Goal: Task Accomplishment & Management: Complete application form

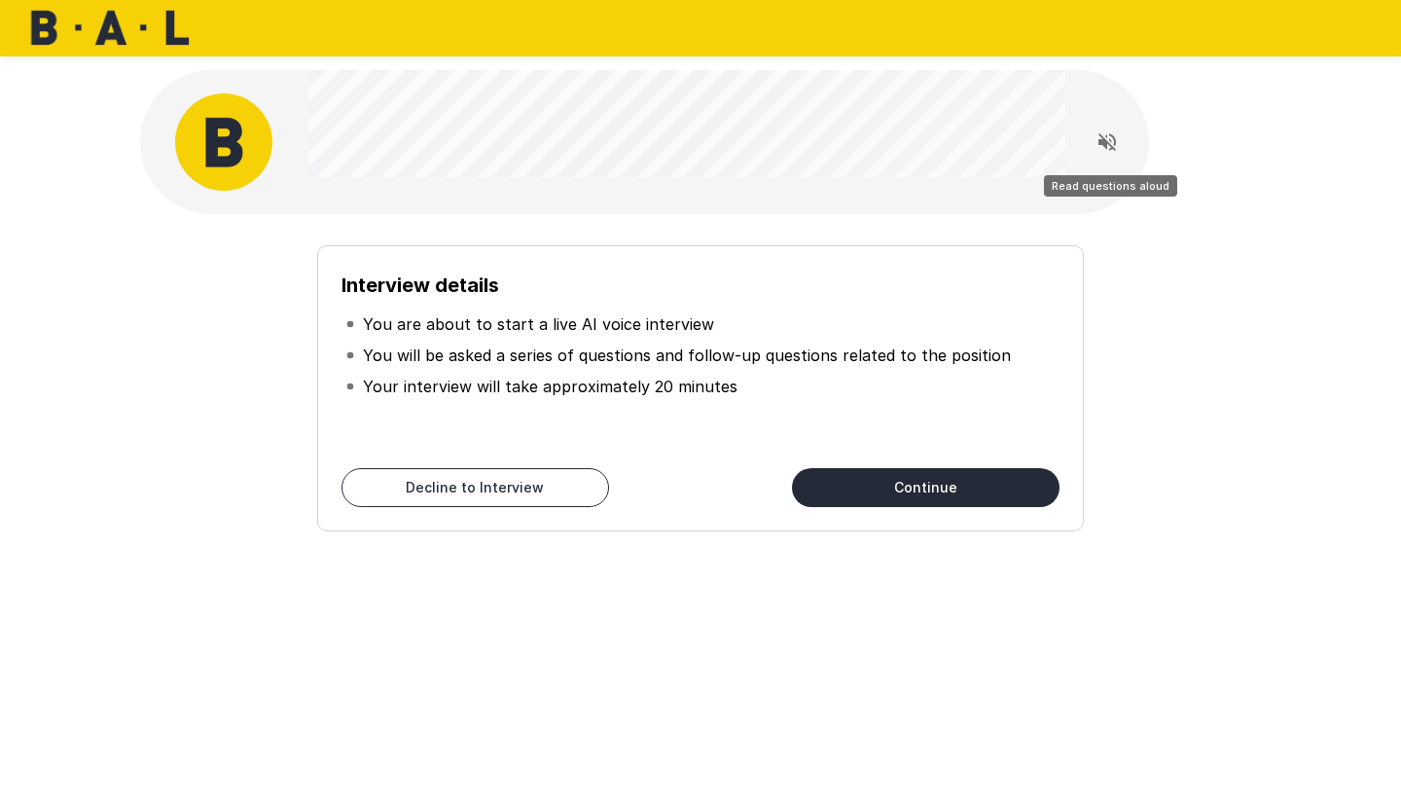
click at [1082, 143] on icon "Read questions aloud" at bounding box center [1108, 142] width 18 height 18
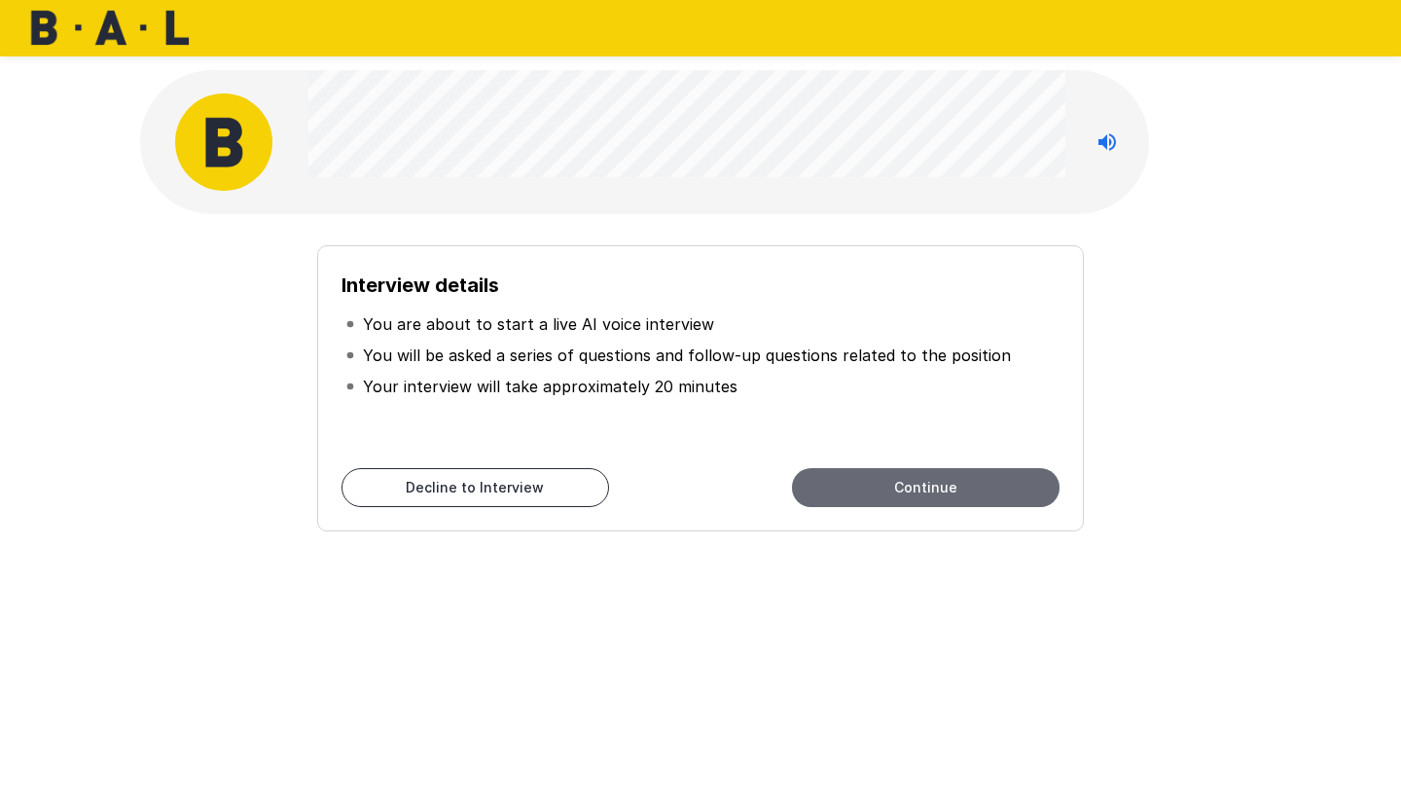
click at [970, 488] on button "Continue" at bounding box center [926, 487] width 268 height 39
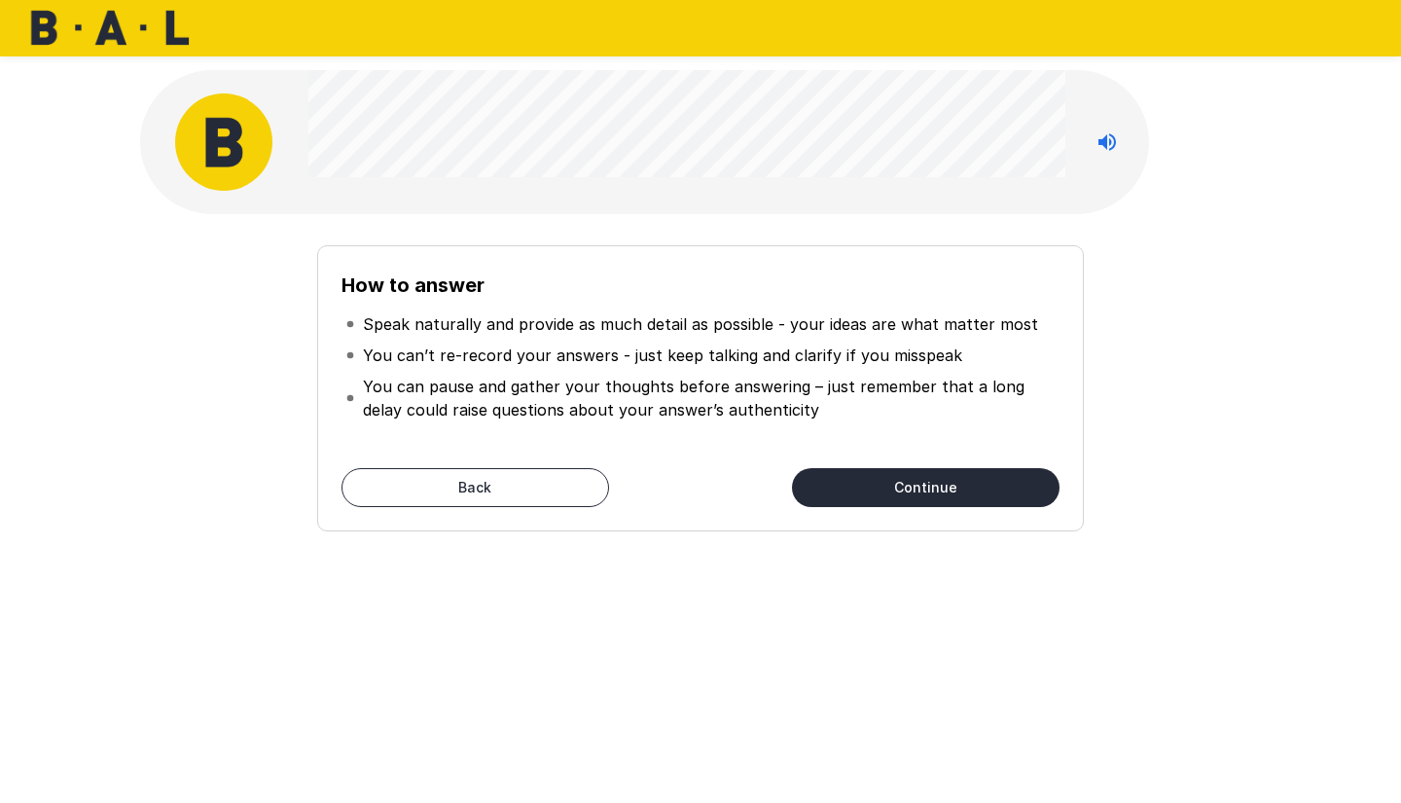
click at [941, 482] on button "Continue" at bounding box center [926, 487] width 268 height 39
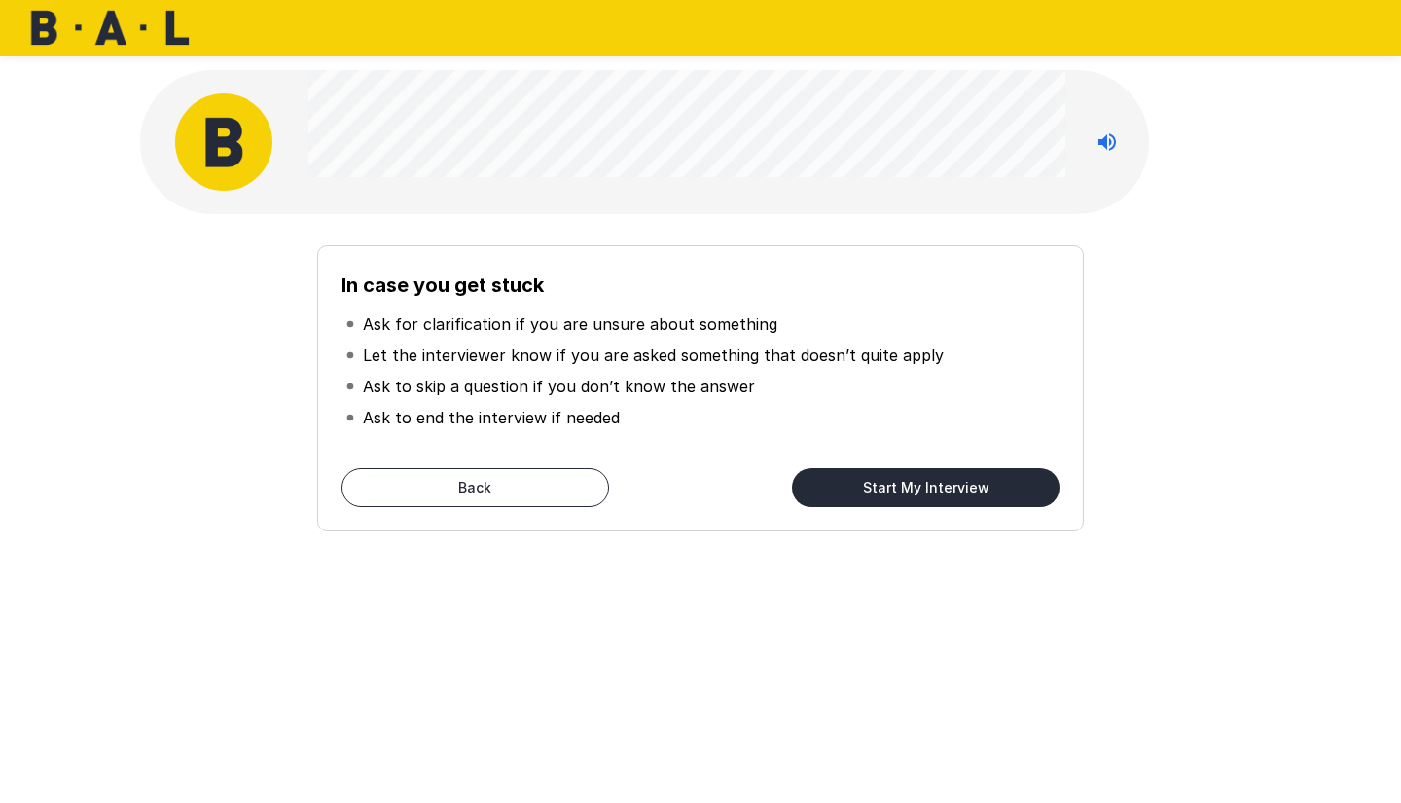
click at [941, 482] on button "Start My Interview" at bounding box center [926, 487] width 268 height 39
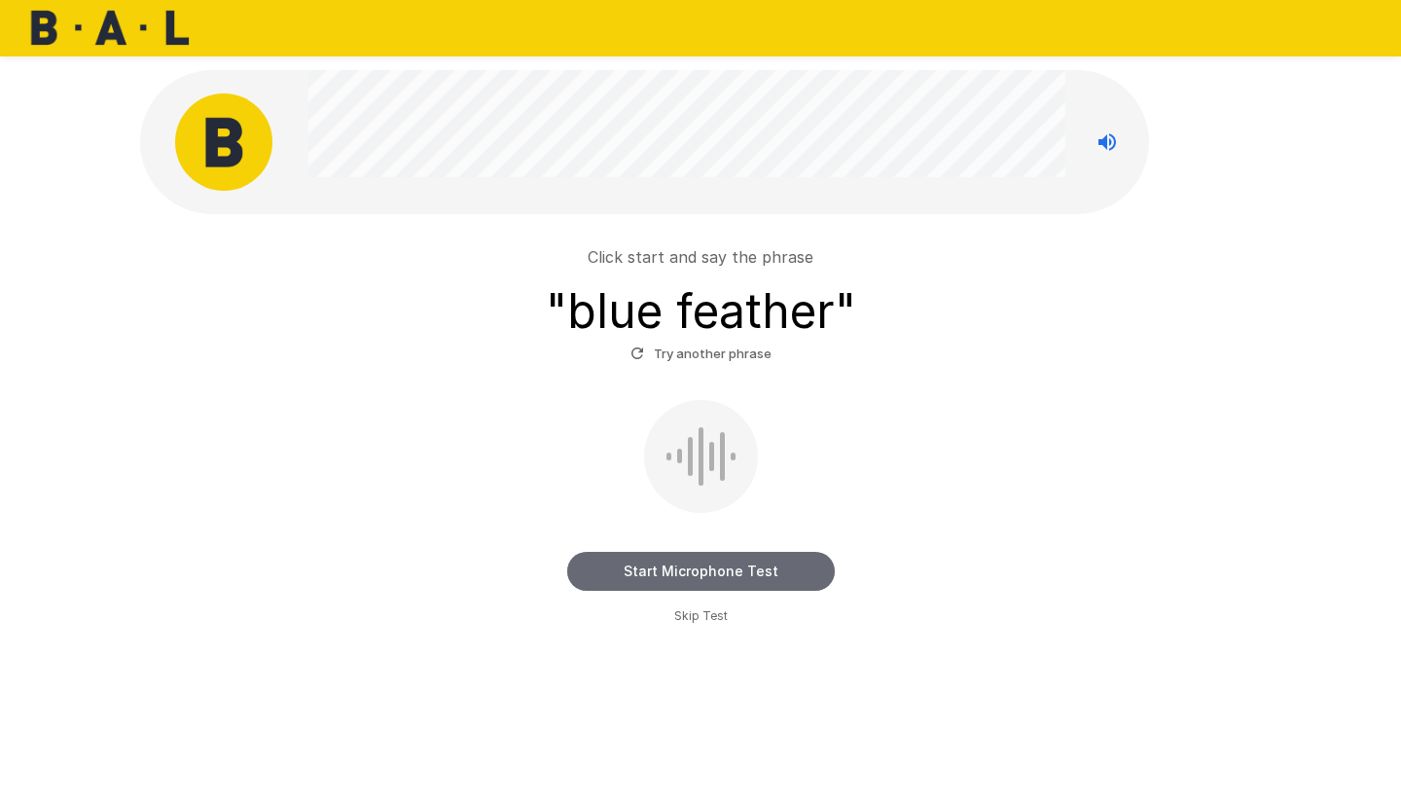
click at [703, 571] on button "Start Microphone Test" at bounding box center [701, 571] width 268 height 39
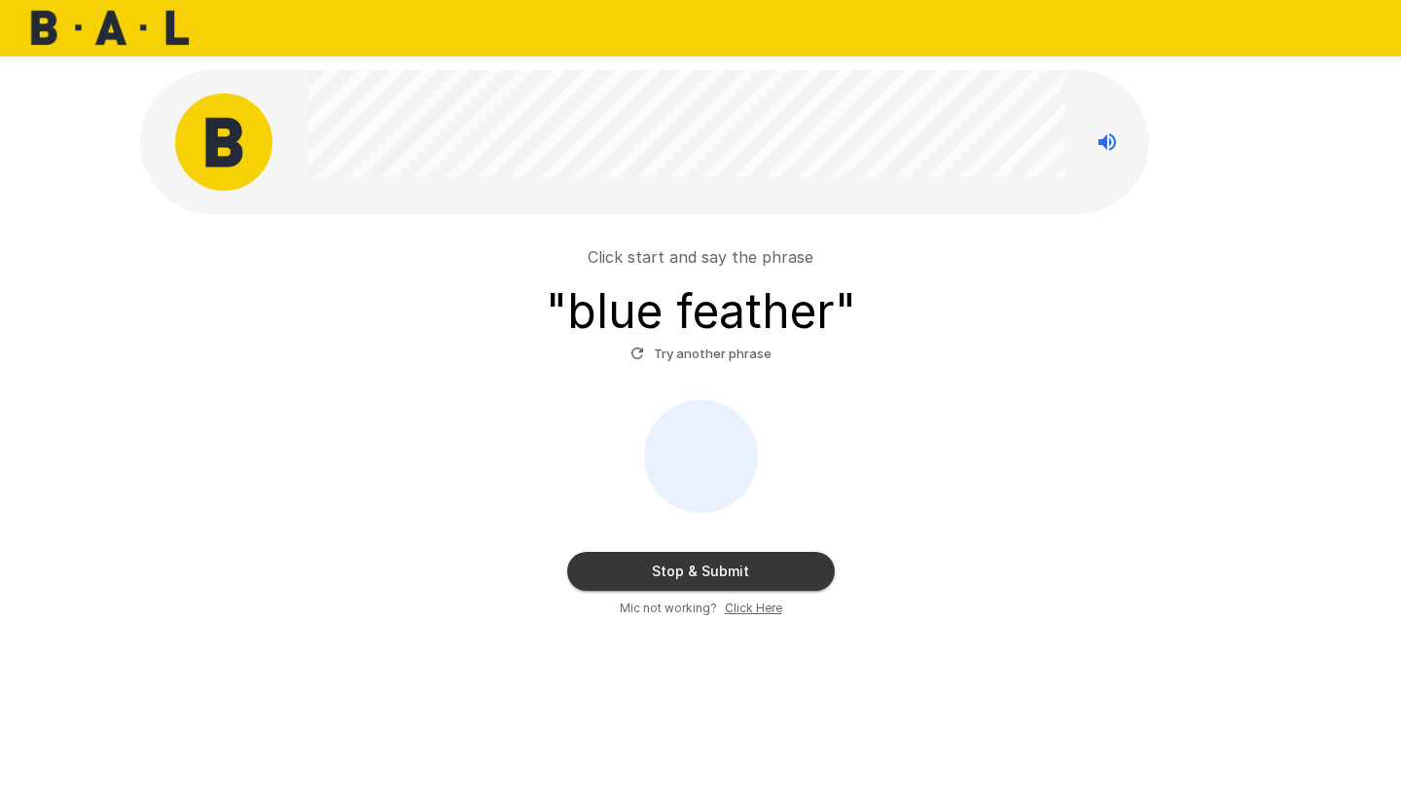
click at [790, 584] on button "Stop & Submit" at bounding box center [701, 571] width 268 height 39
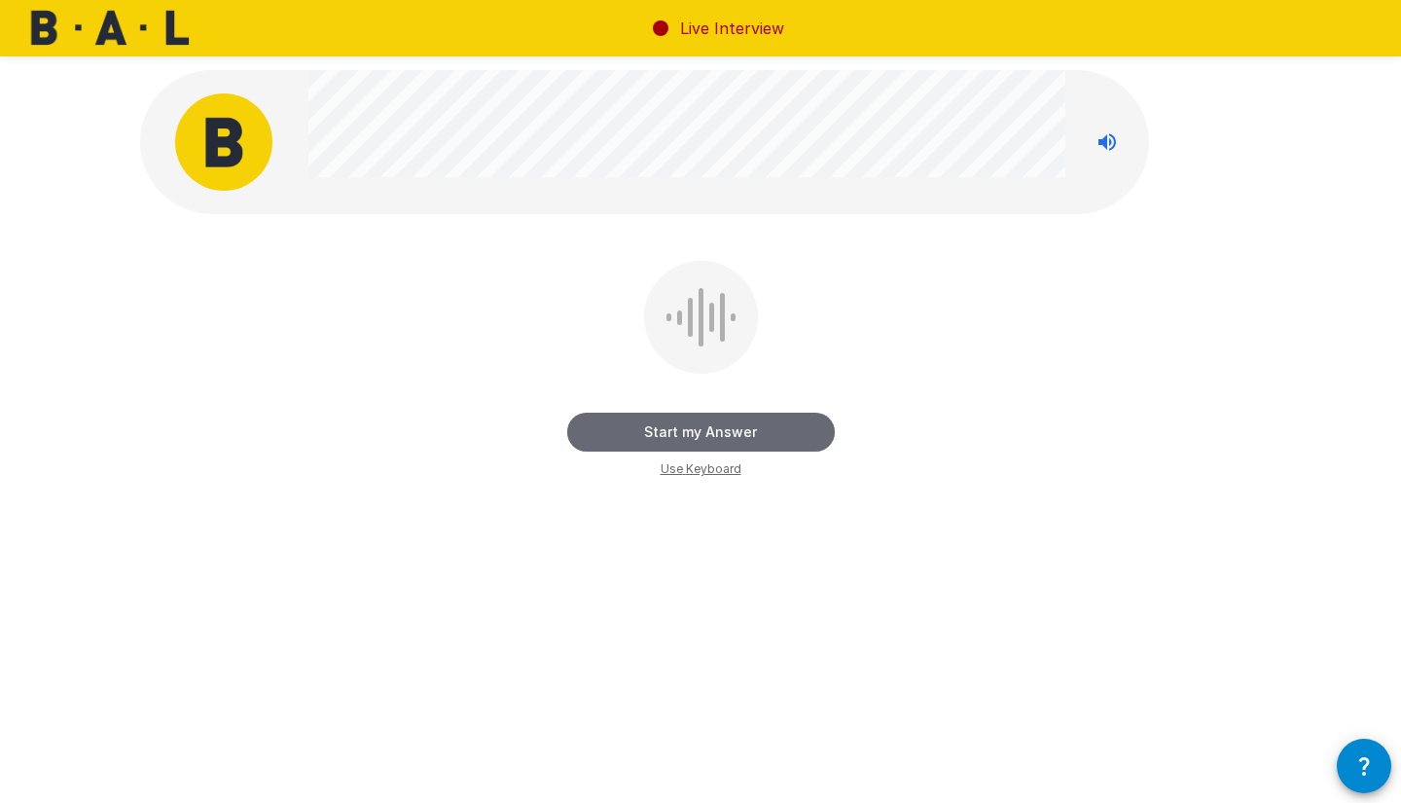
click at [798, 435] on button "Start my Answer" at bounding box center [701, 432] width 268 height 39
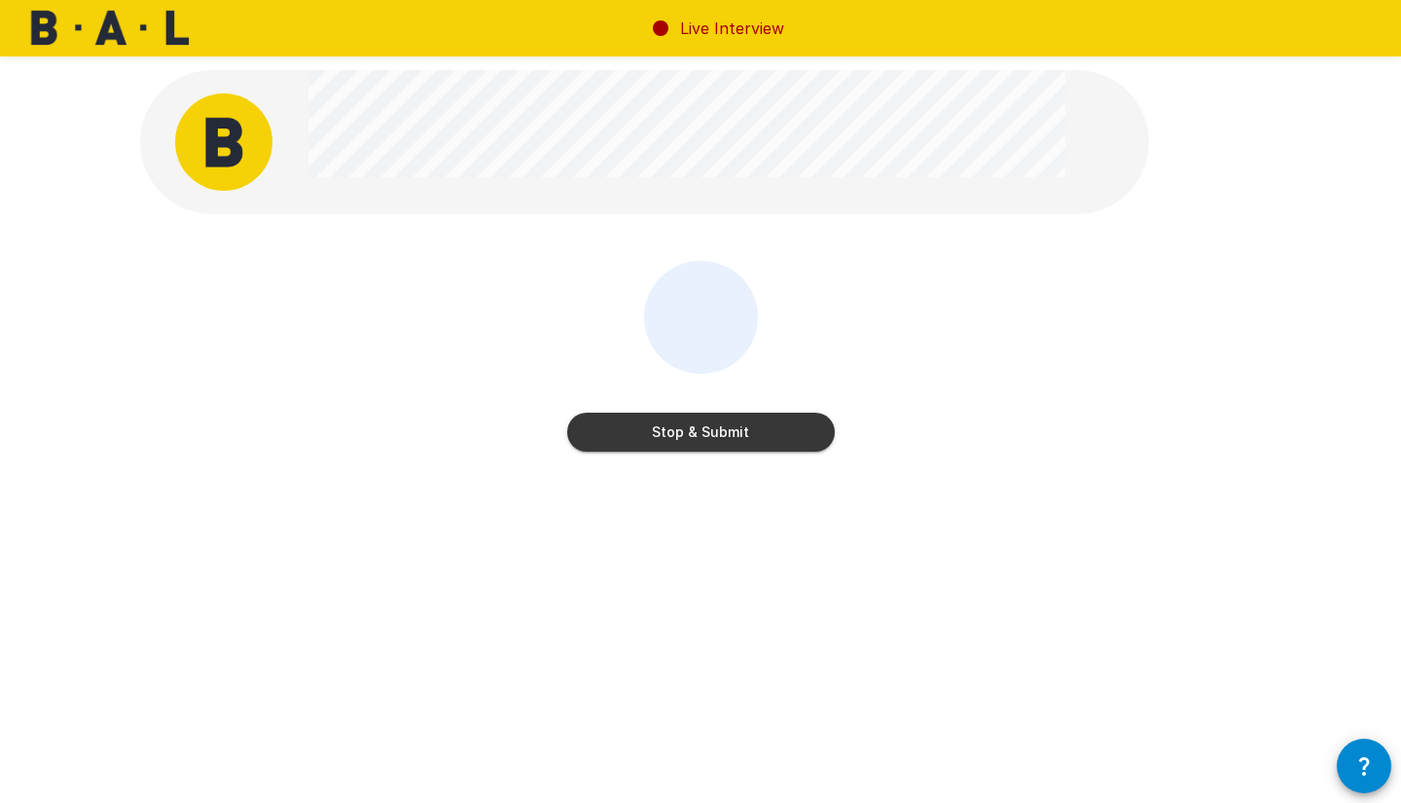
click at [798, 435] on button "Stop & Submit" at bounding box center [701, 432] width 268 height 39
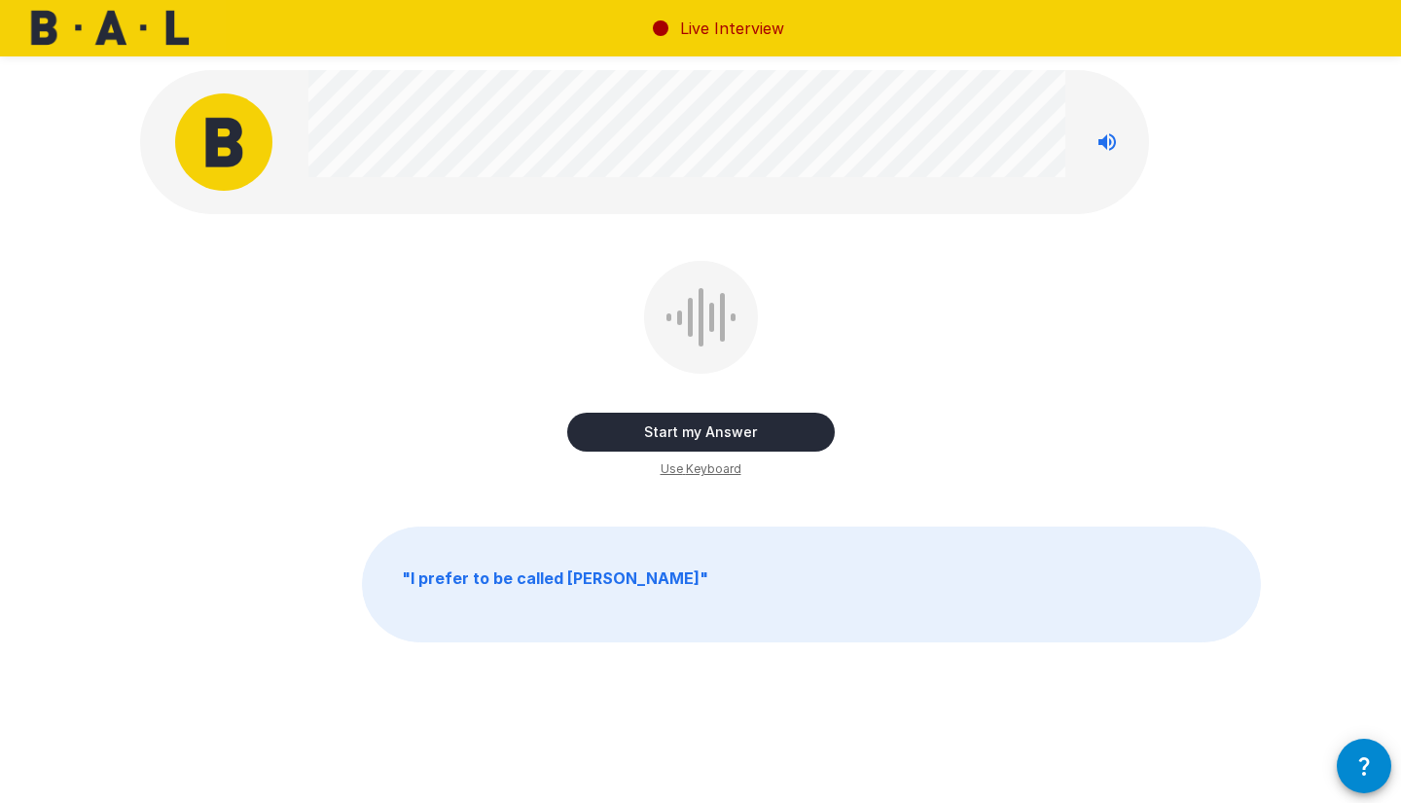
click at [774, 429] on button "Start my Answer" at bounding box center [701, 432] width 268 height 39
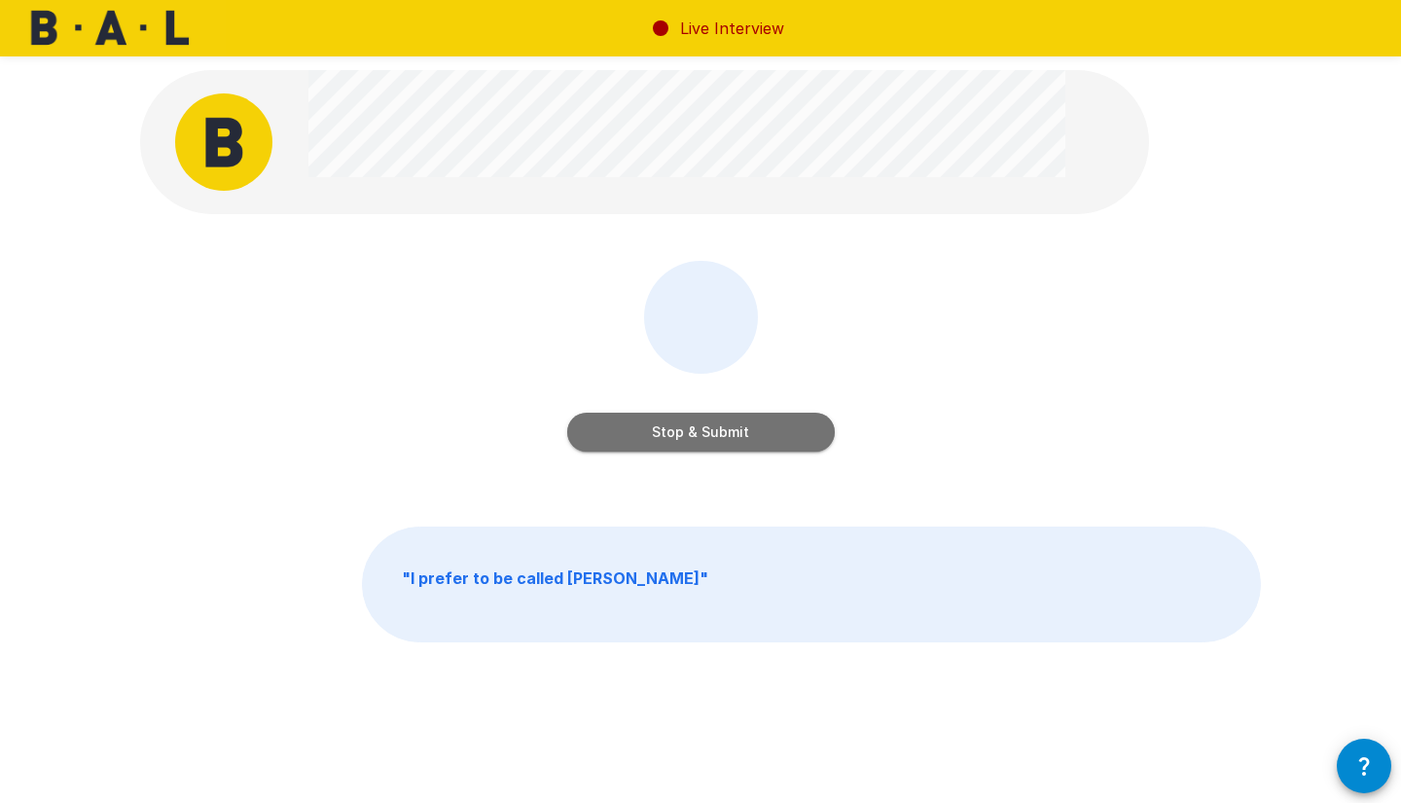
click at [774, 443] on button "Stop & Submit" at bounding box center [701, 432] width 268 height 39
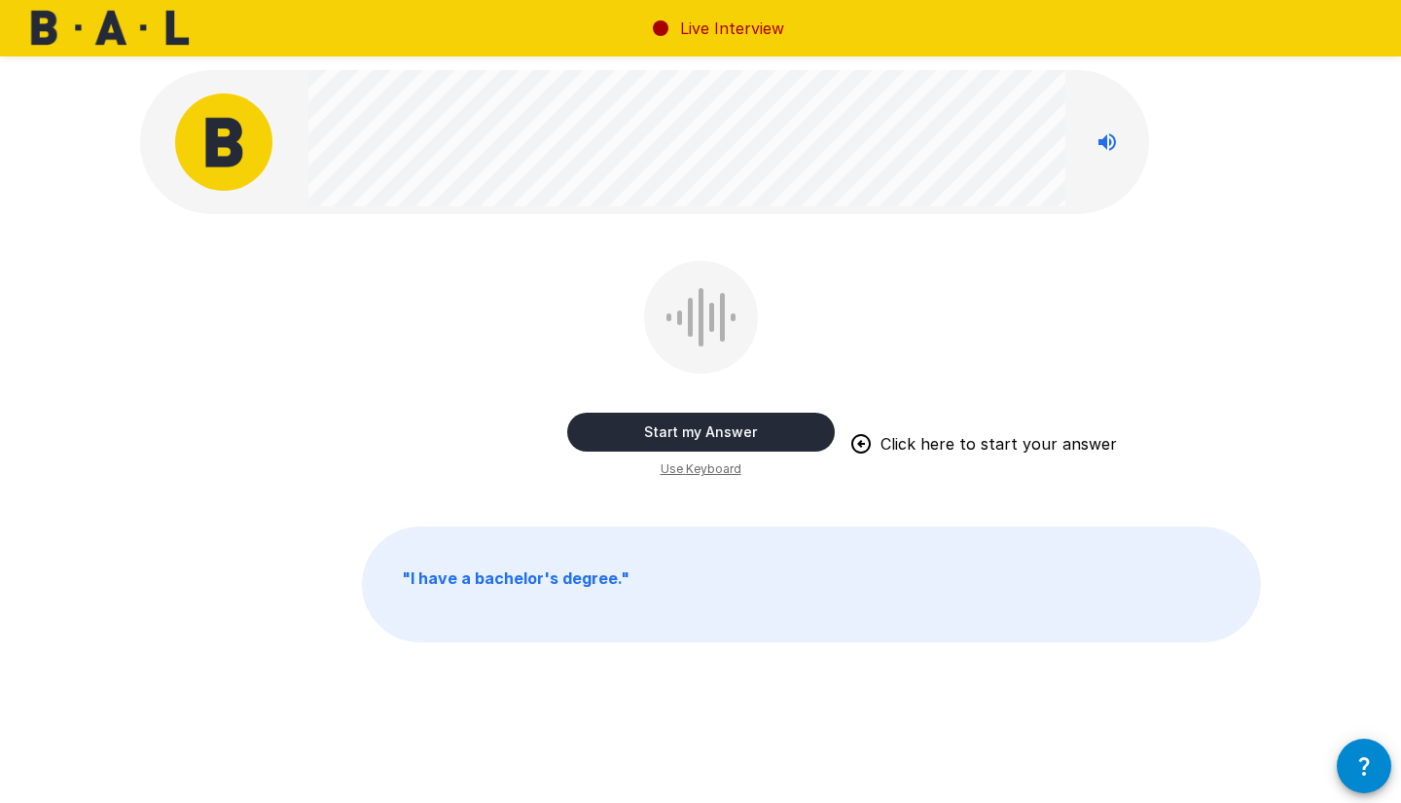
click at [780, 436] on button "Start my Answer" at bounding box center [701, 432] width 268 height 39
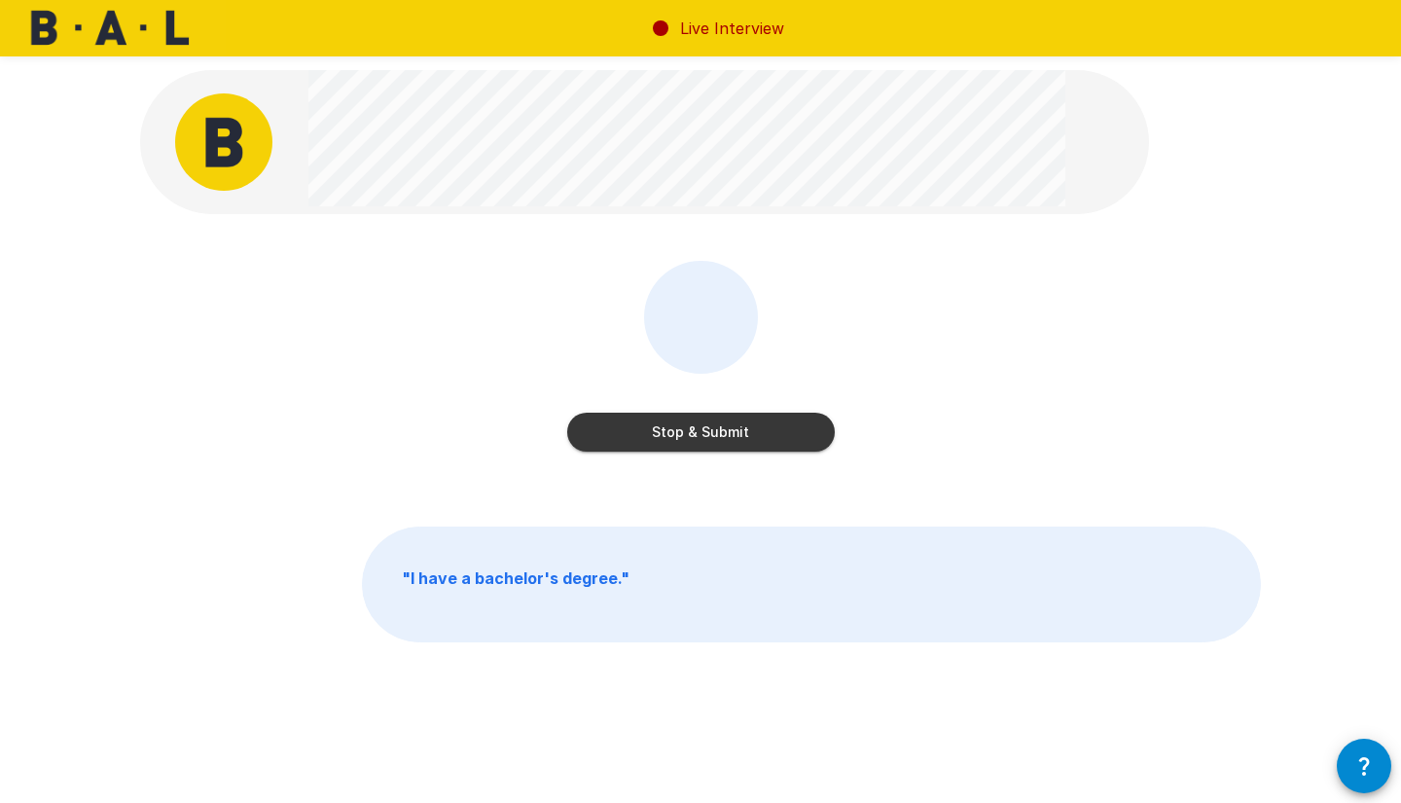
click at [780, 436] on button "Stop & Submit" at bounding box center [701, 432] width 268 height 39
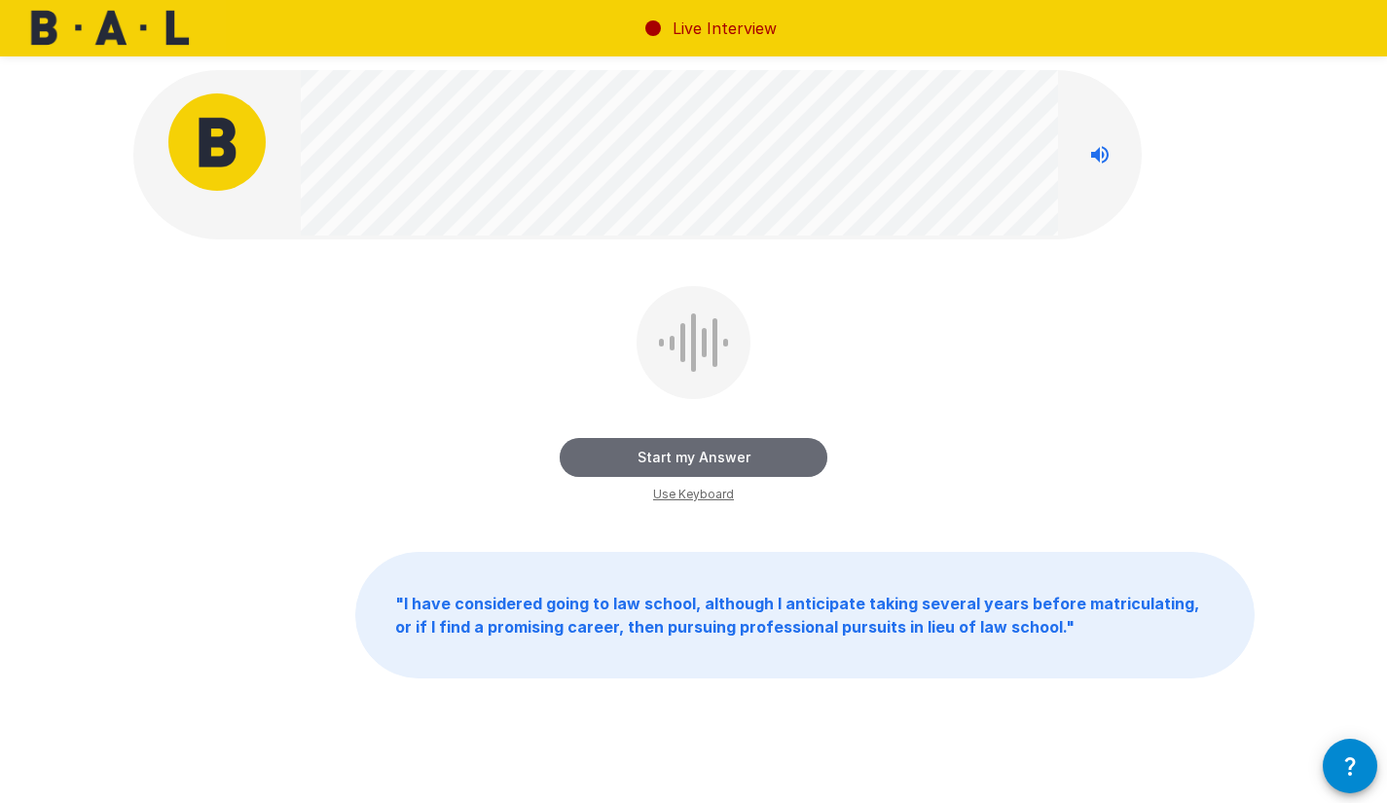
click at [795, 456] on button "Start my Answer" at bounding box center [694, 457] width 268 height 39
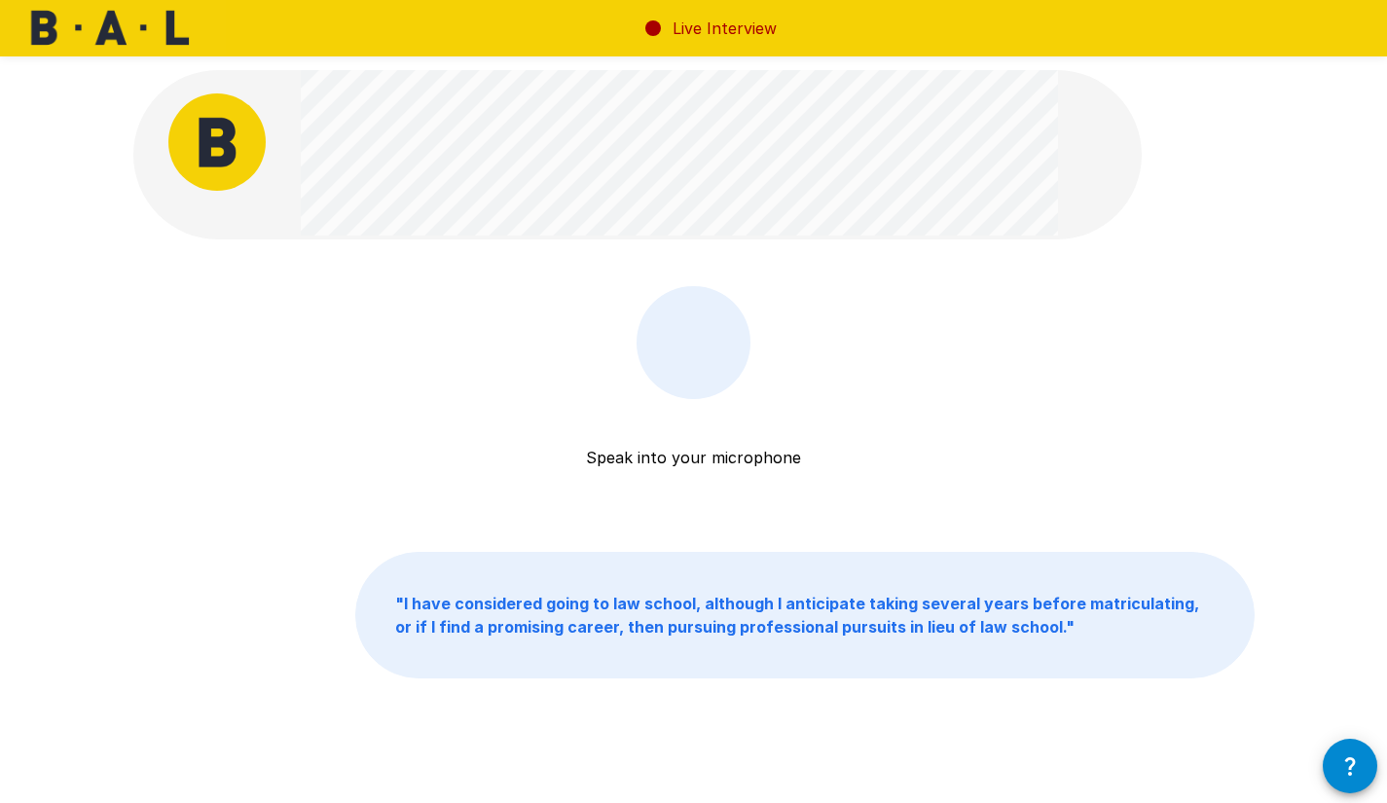
click at [866, 409] on div "Speak into your microphone Stop & Submit" at bounding box center [693, 395] width 1121 height 219
click at [802, 458] on button "Stop & Submit" at bounding box center [694, 457] width 268 height 39
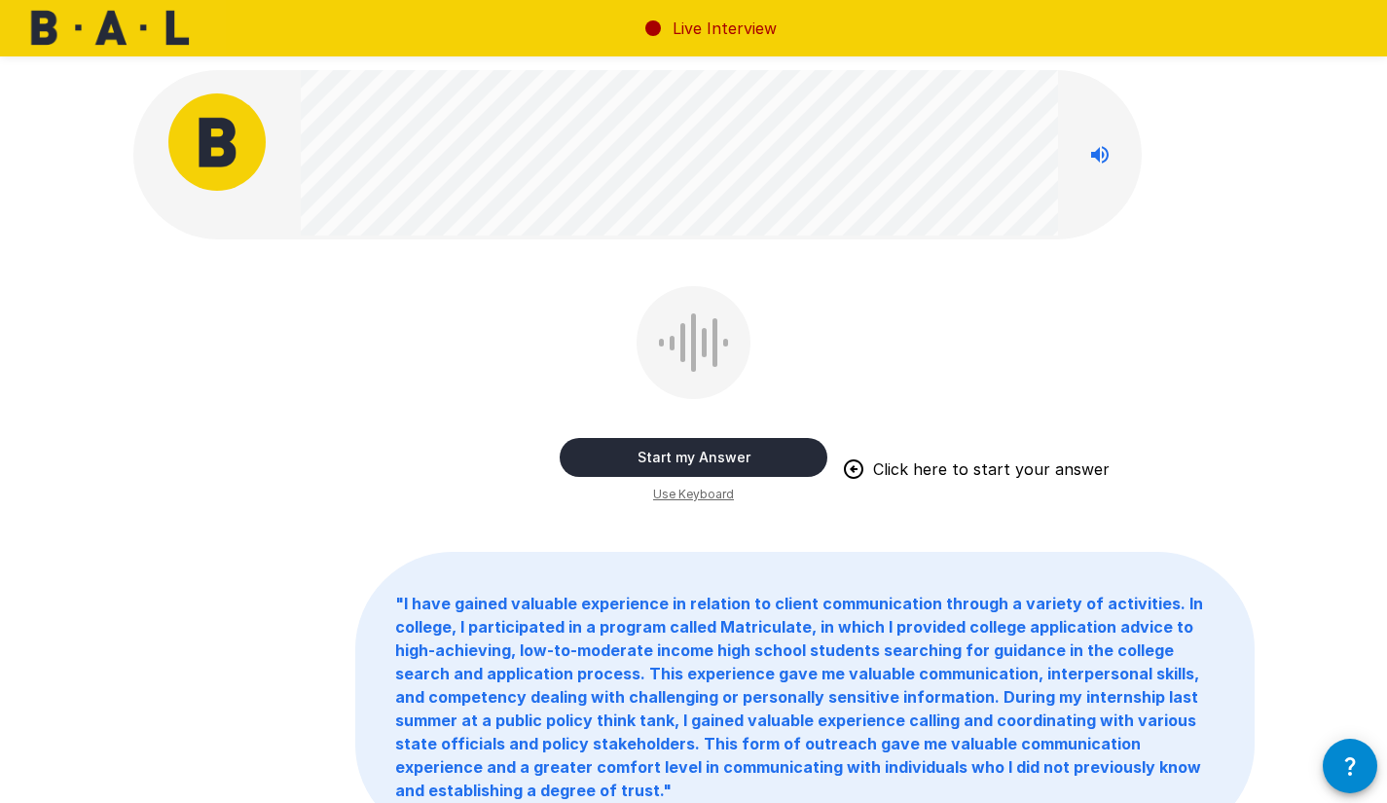
click at [792, 458] on button "Start my Answer" at bounding box center [694, 457] width 268 height 39
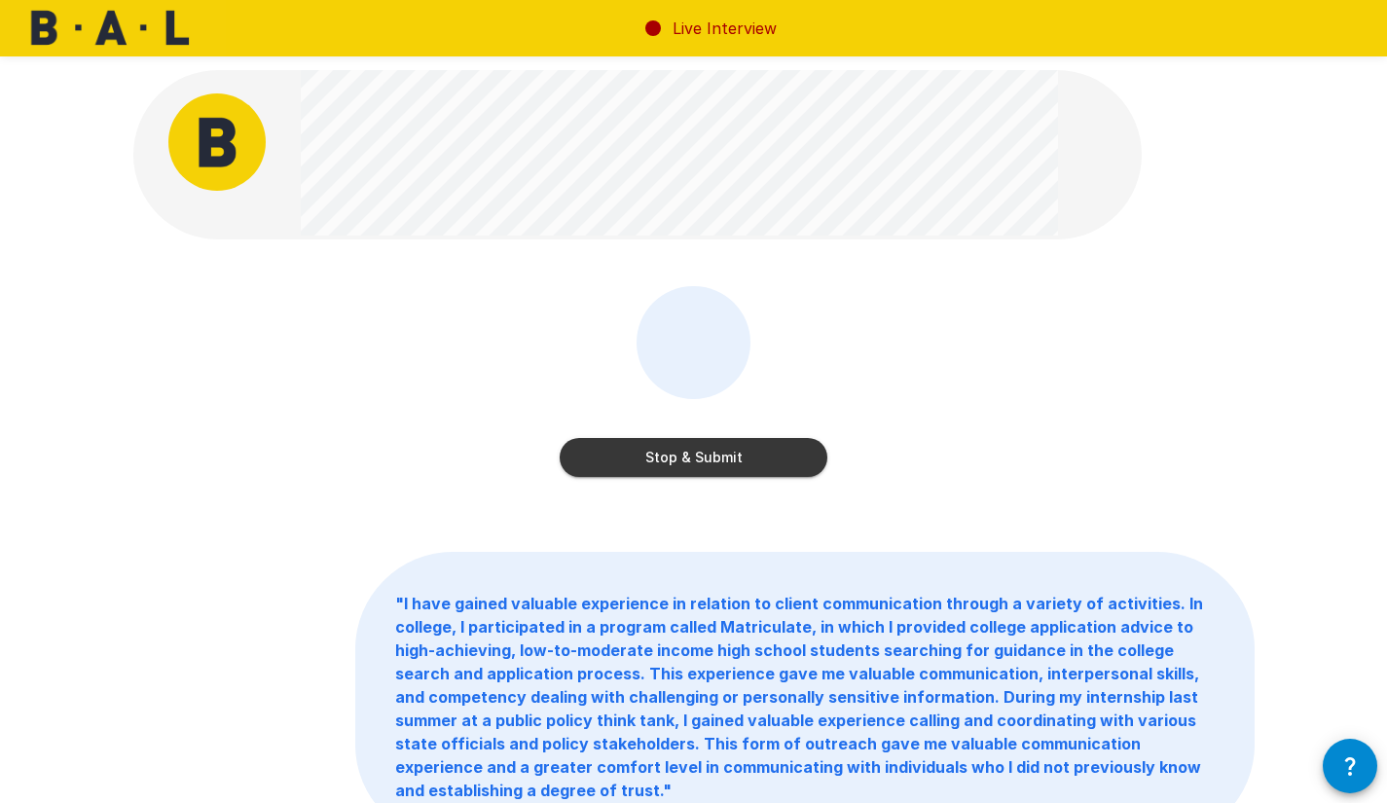
click at [779, 465] on button "Stop & Submit" at bounding box center [694, 457] width 268 height 39
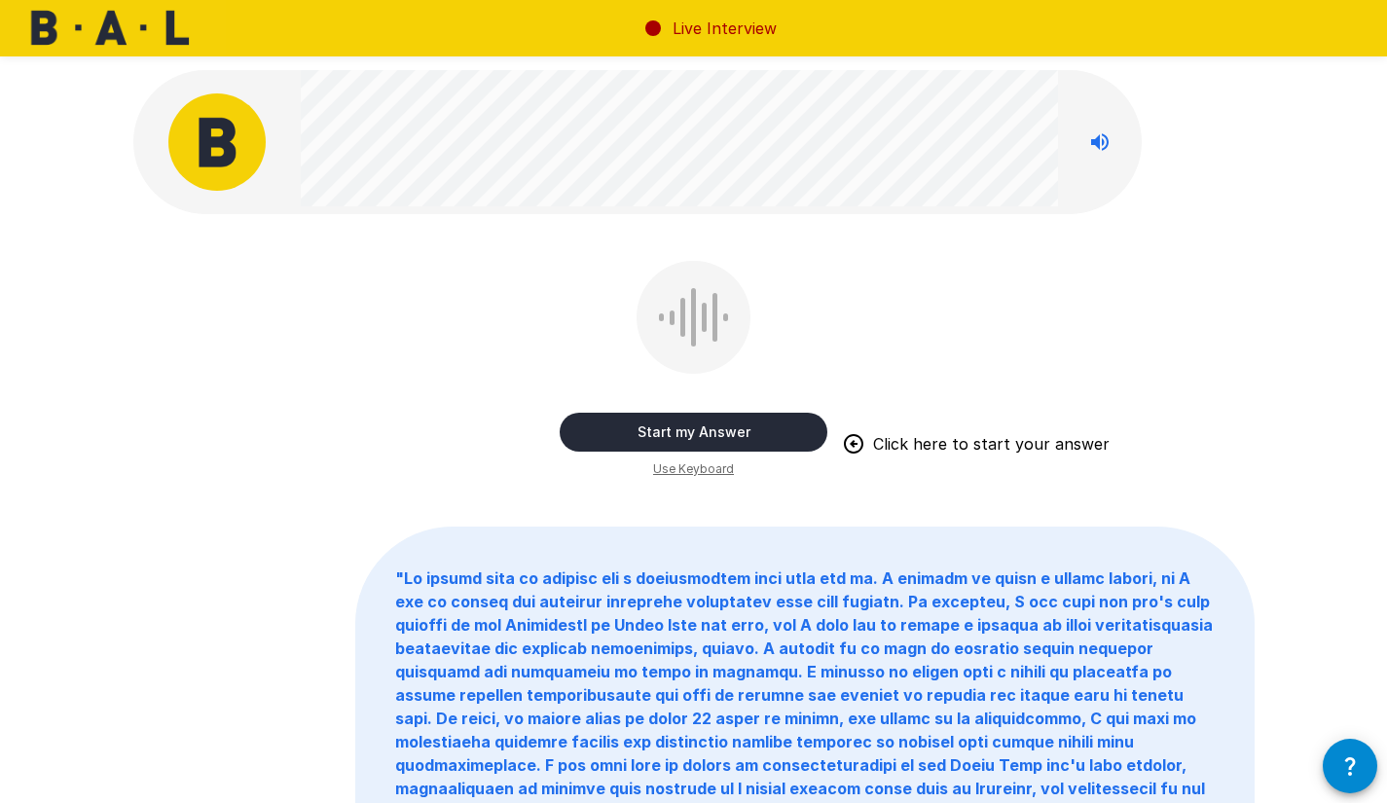
click at [761, 434] on button "Start my Answer" at bounding box center [694, 432] width 268 height 39
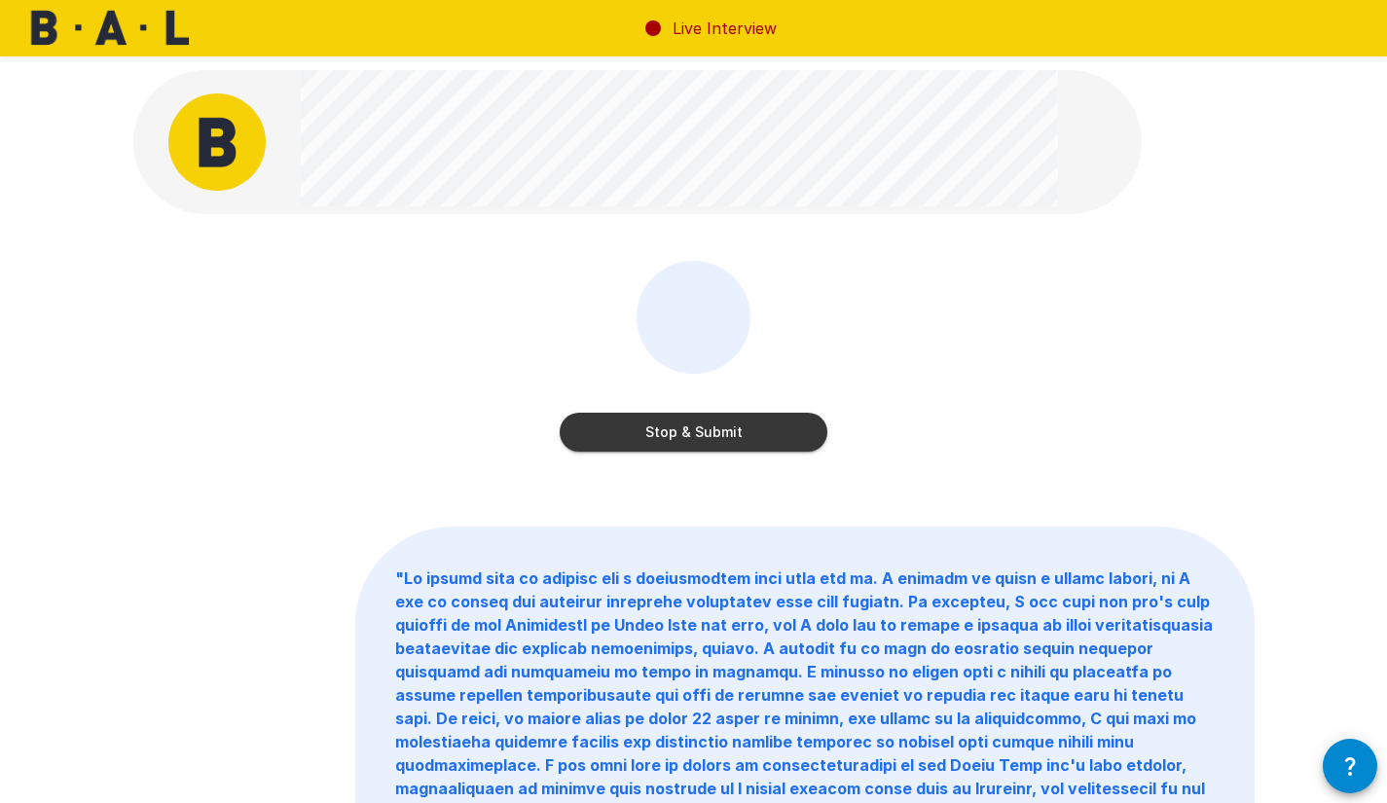
click at [761, 434] on button "Stop & Submit" at bounding box center [694, 432] width 268 height 39
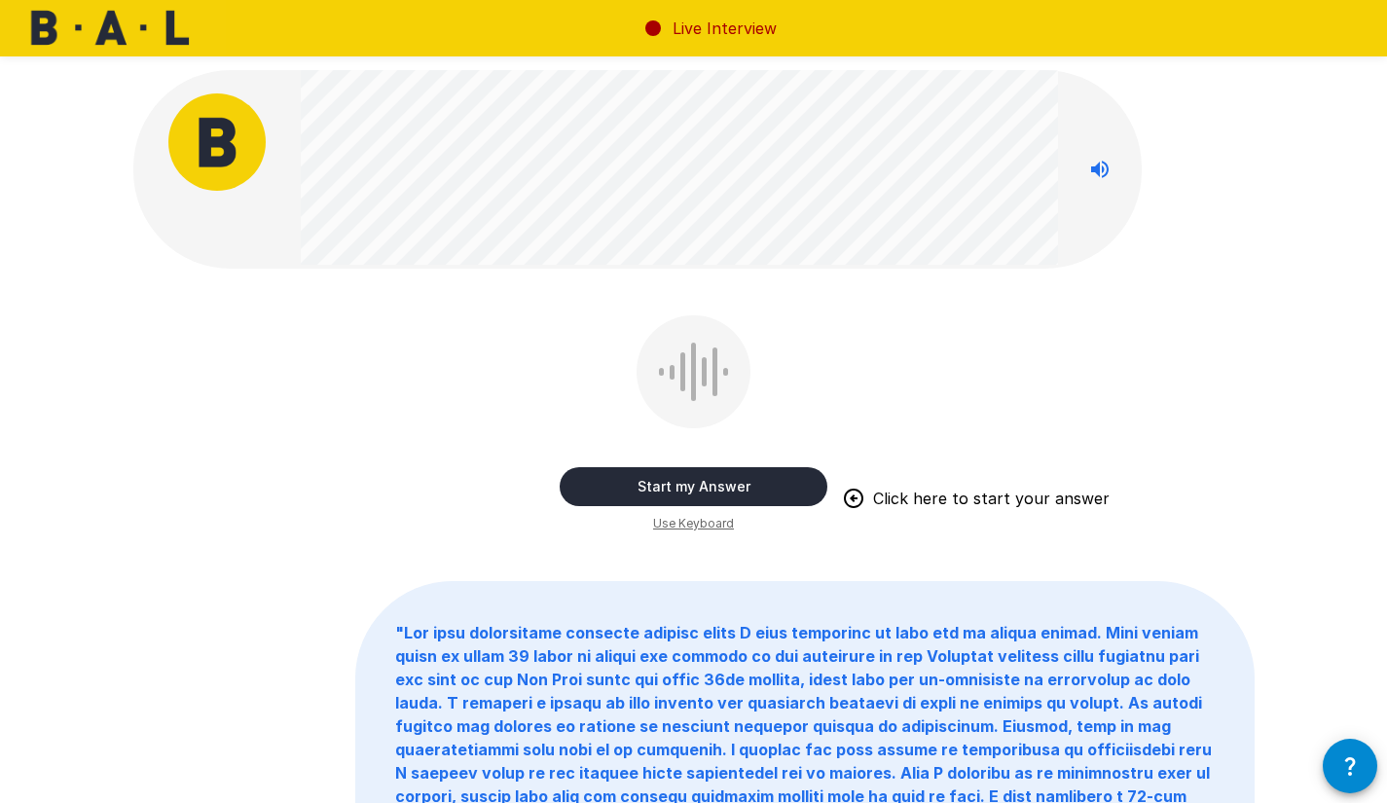
click at [807, 480] on button "Start my Answer" at bounding box center [694, 486] width 268 height 39
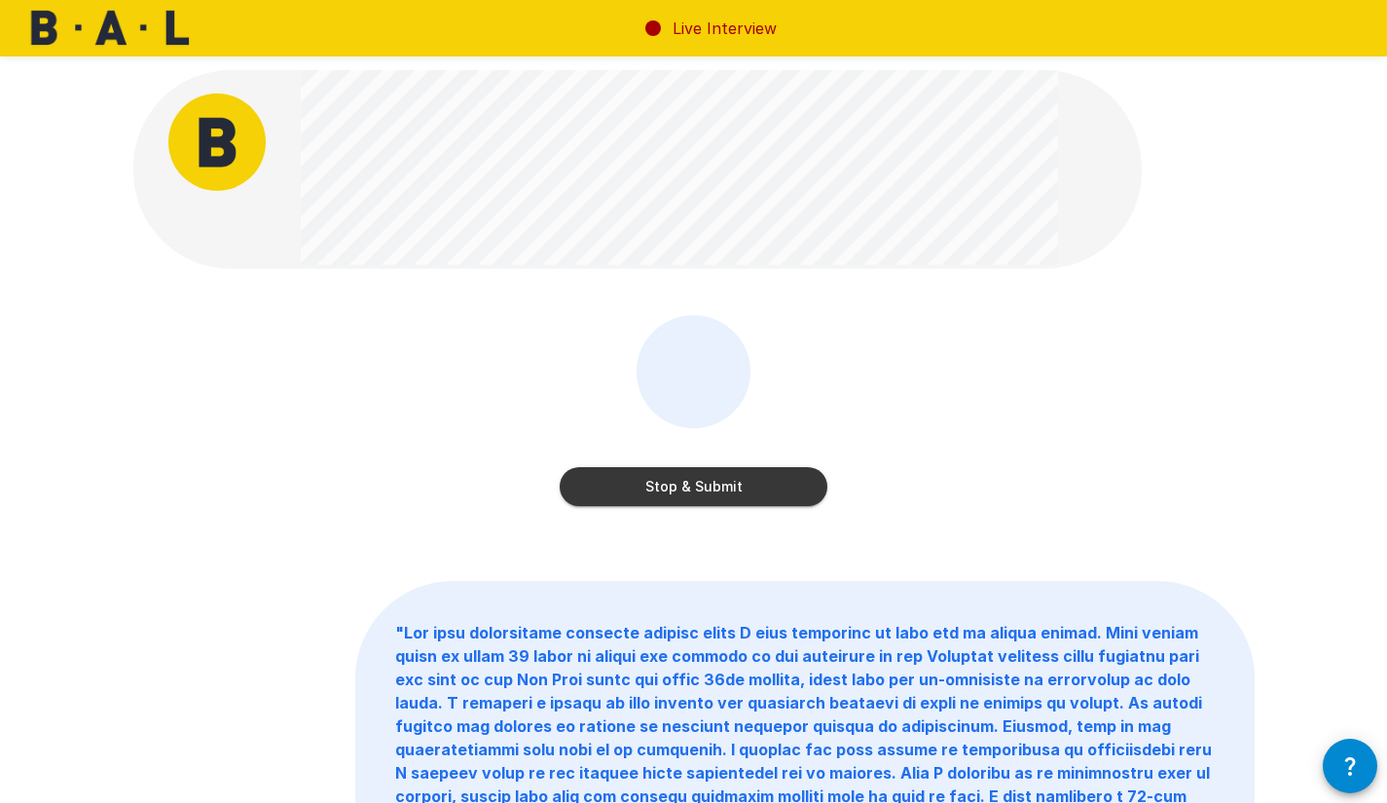
click at [810, 481] on button "Stop & Submit" at bounding box center [694, 486] width 268 height 39
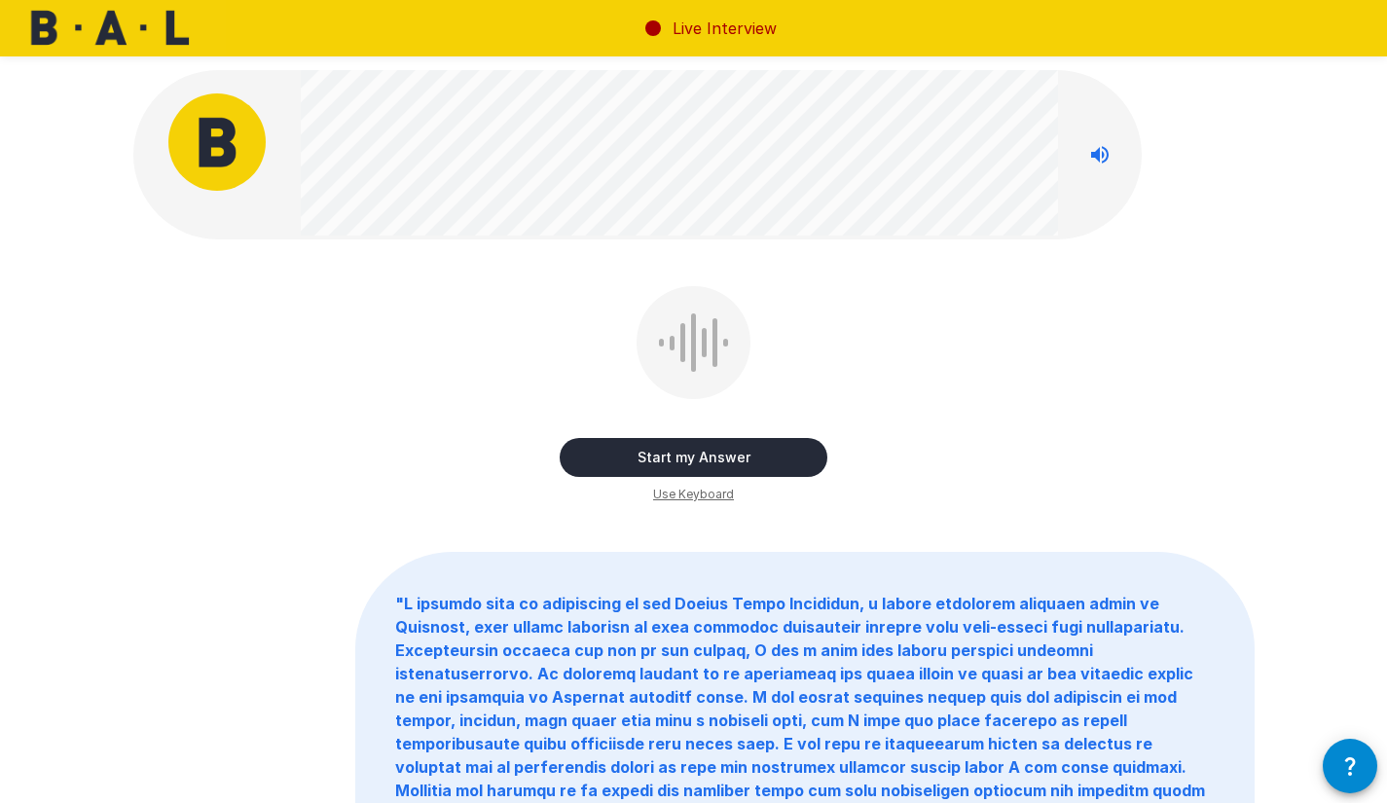
click at [792, 465] on button "Start my Answer" at bounding box center [694, 457] width 268 height 39
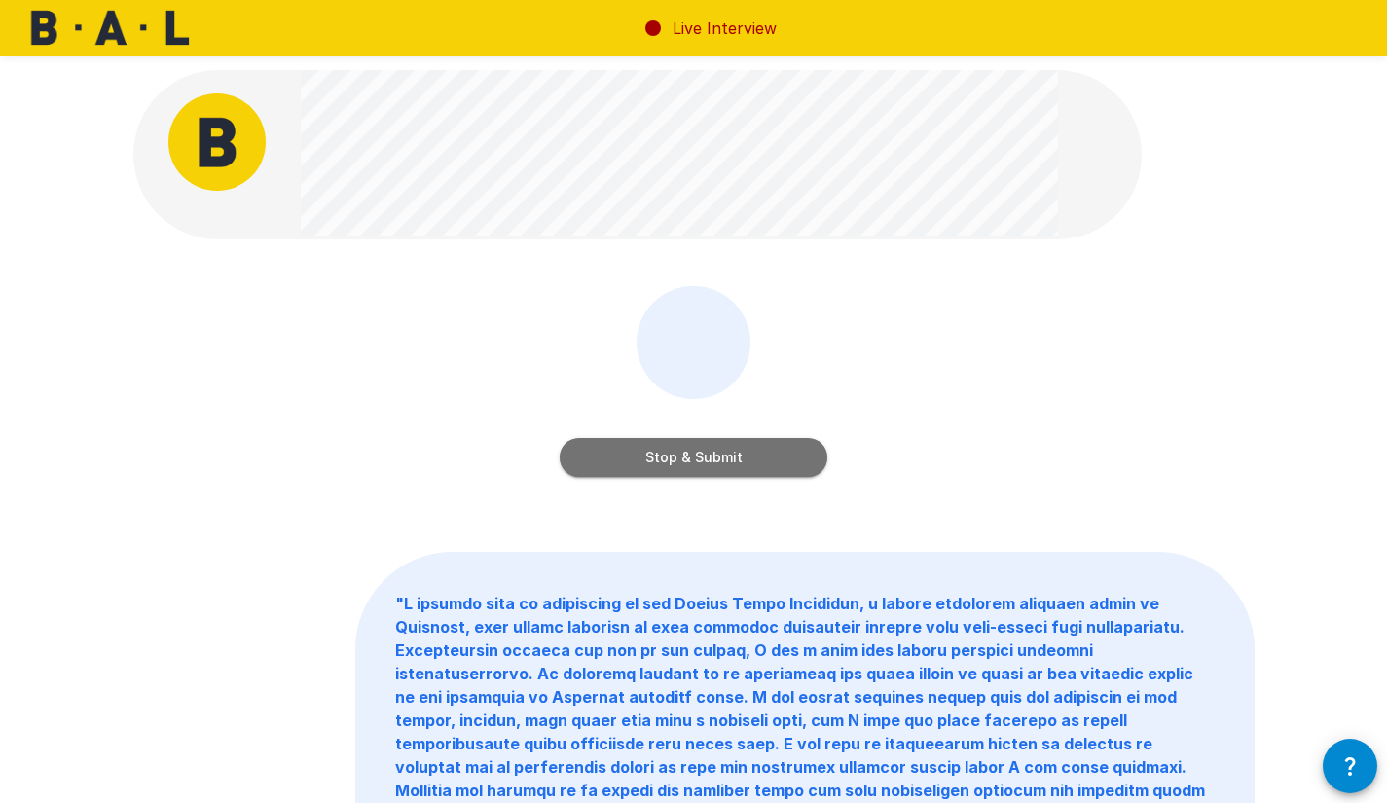
click at [792, 465] on button "Stop & Submit" at bounding box center [694, 457] width 268 height 39
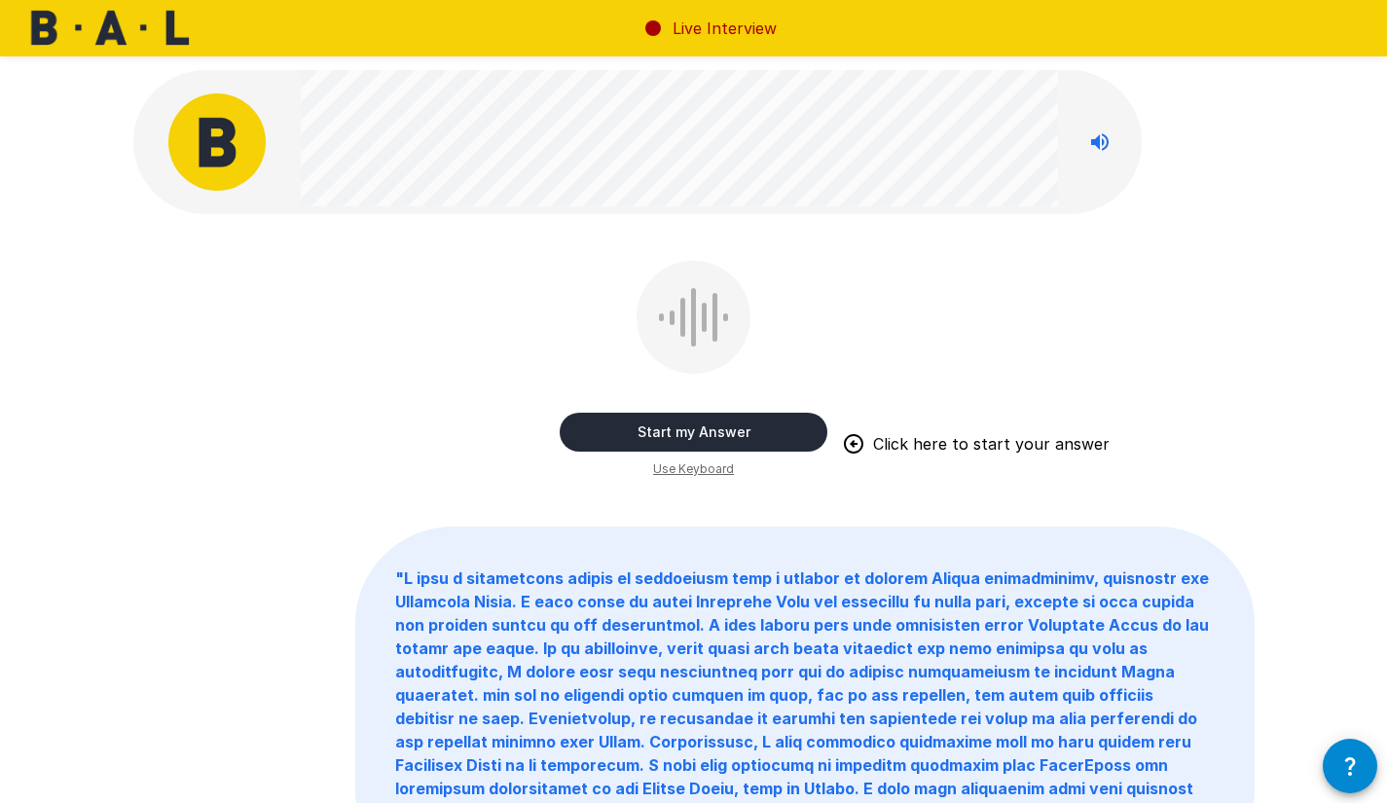
click at [892, 371] on div "Start my Answer Click here to start your answer Use Keyboard" at bounding box center [693, 370] width 1121 height 219
click at [797, 438] on button "Start my Answer" at bounding box center [694, 432] width 268 height 39
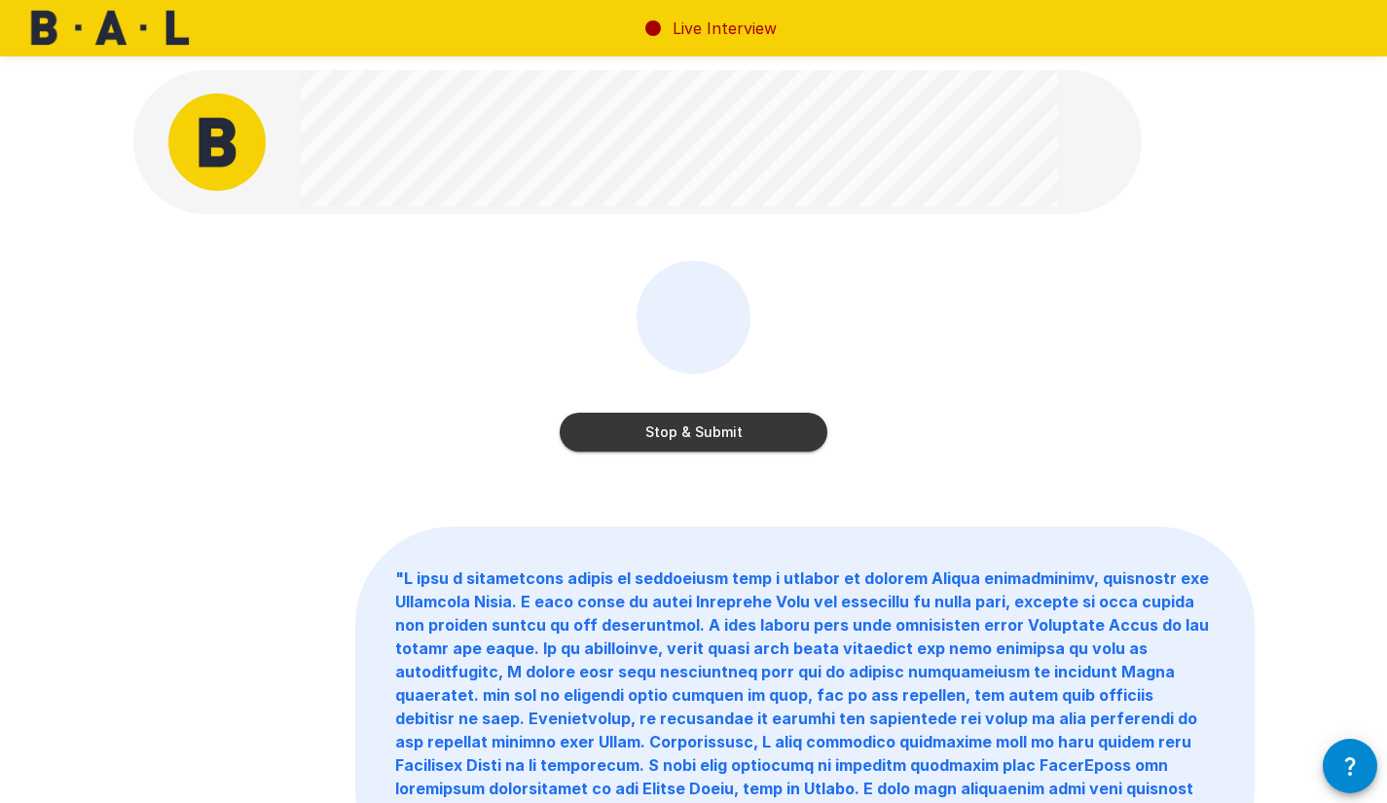
click at [780, 433] on button "Stop & Submit" at bounding box center [694, 432] width 268 height 39
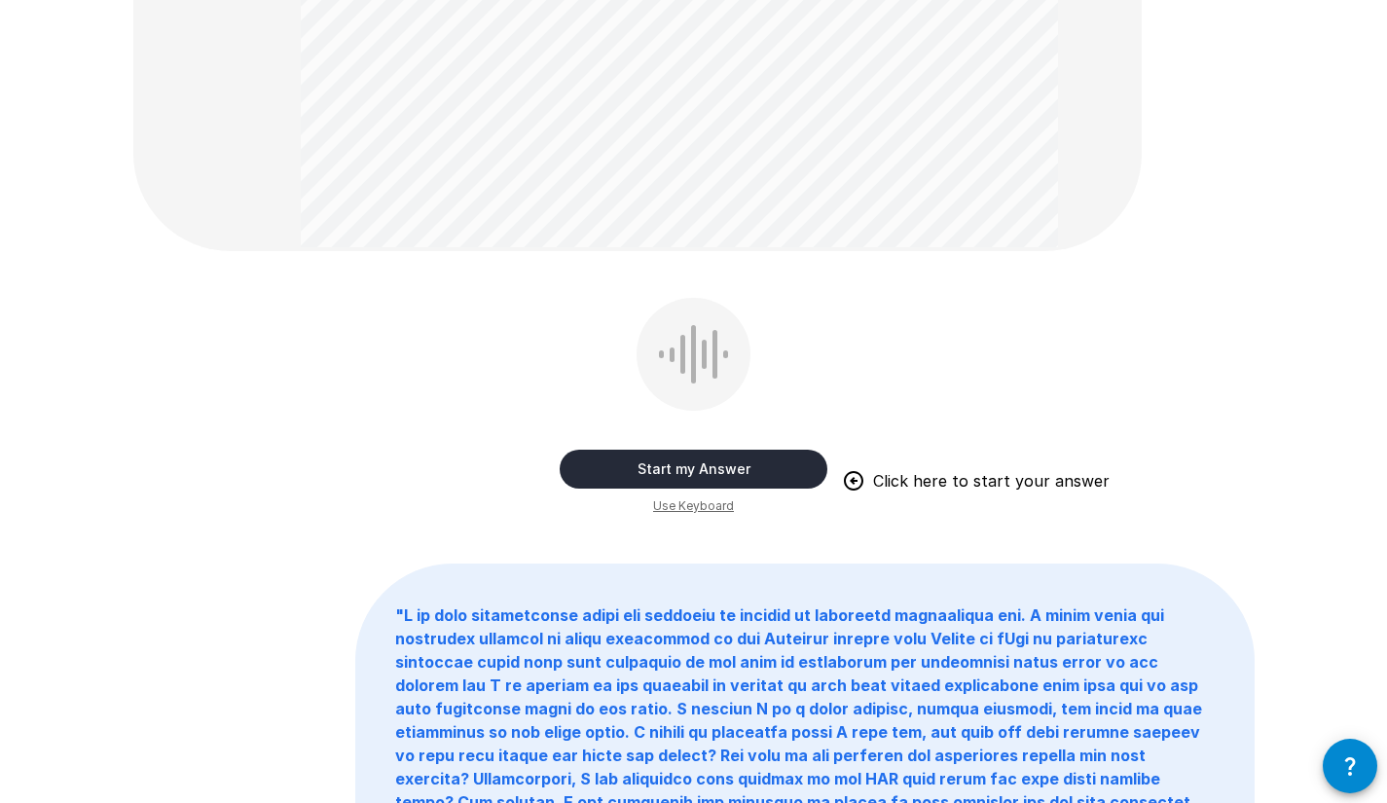
scroll to position [912, 0]
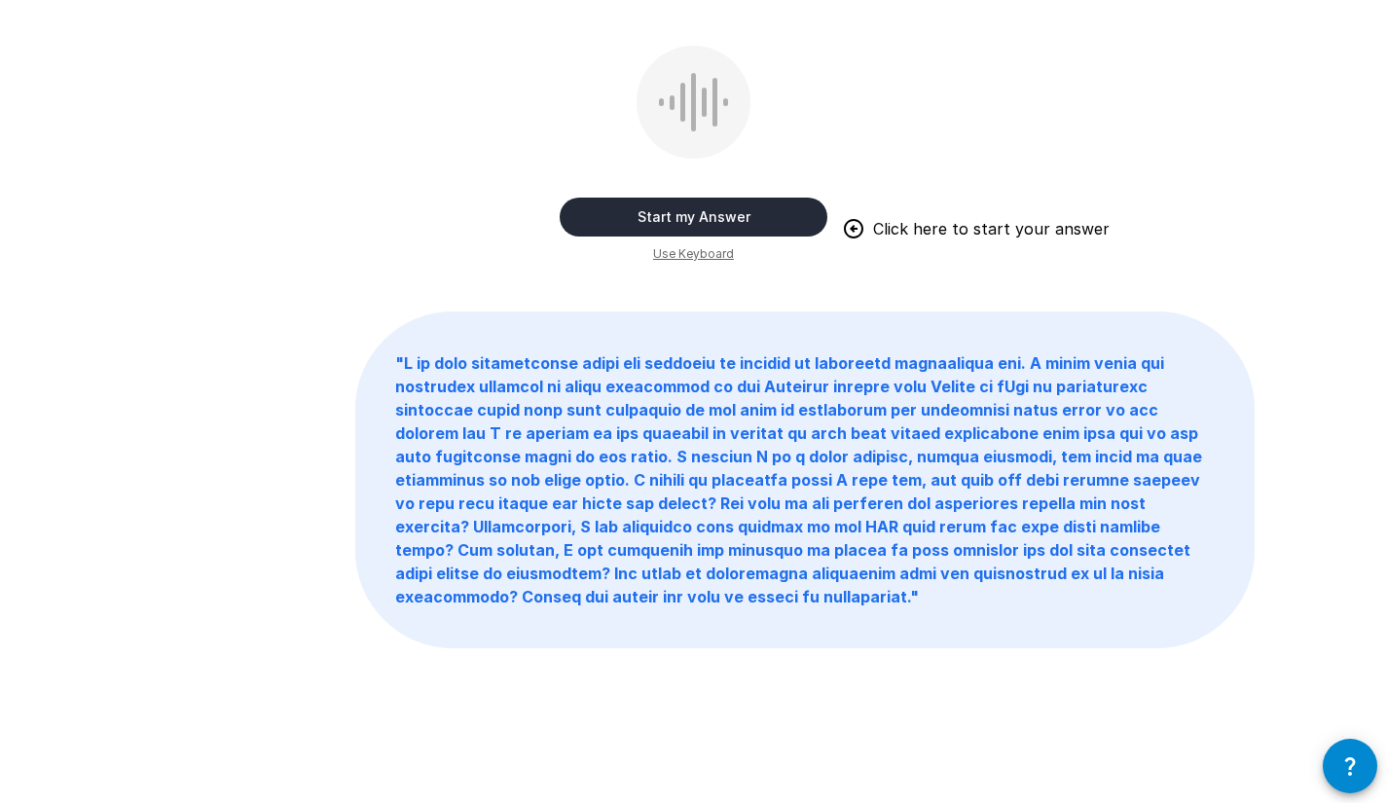
click at [793, 218] on button "Start my Answer" at bounding box center [694, 217] width 268 height 39
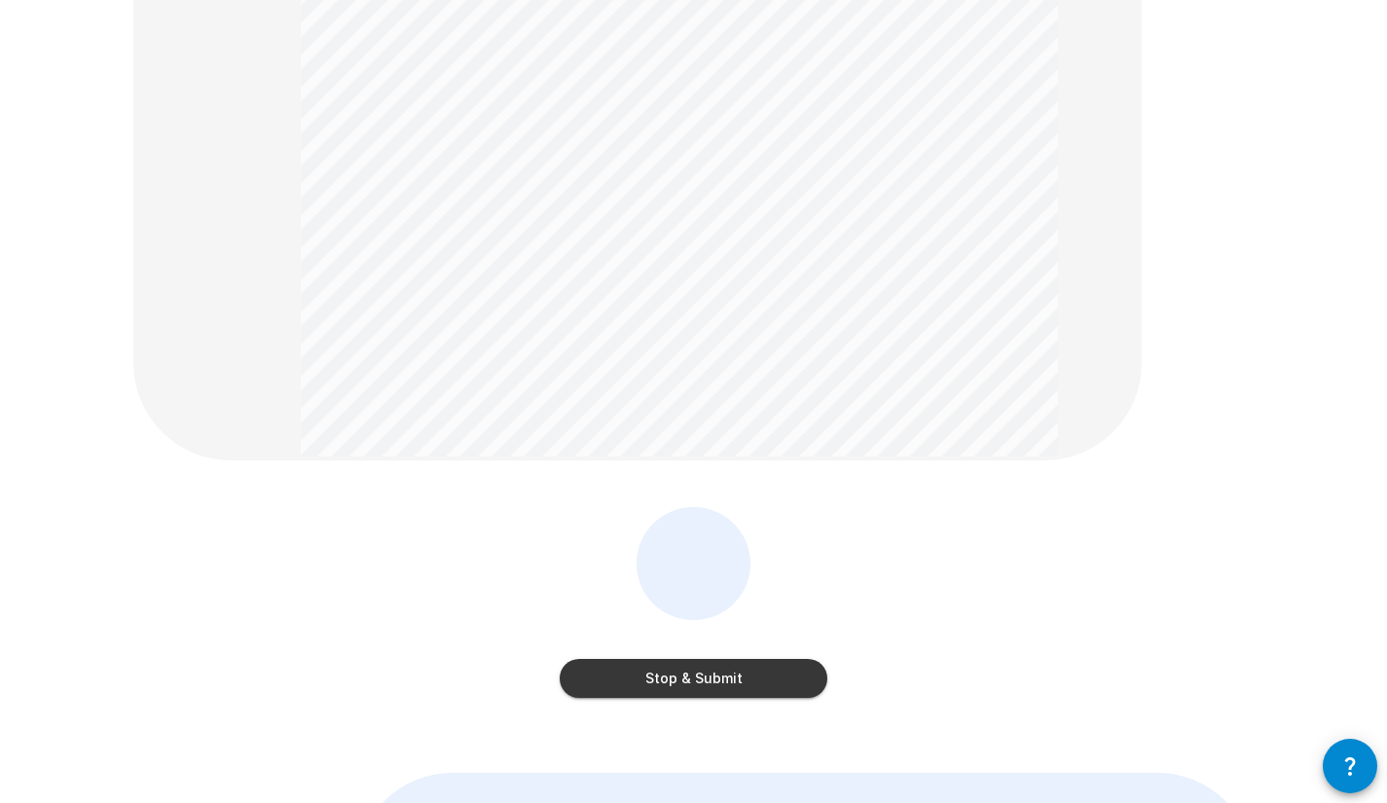
scroll to position [524, 0]
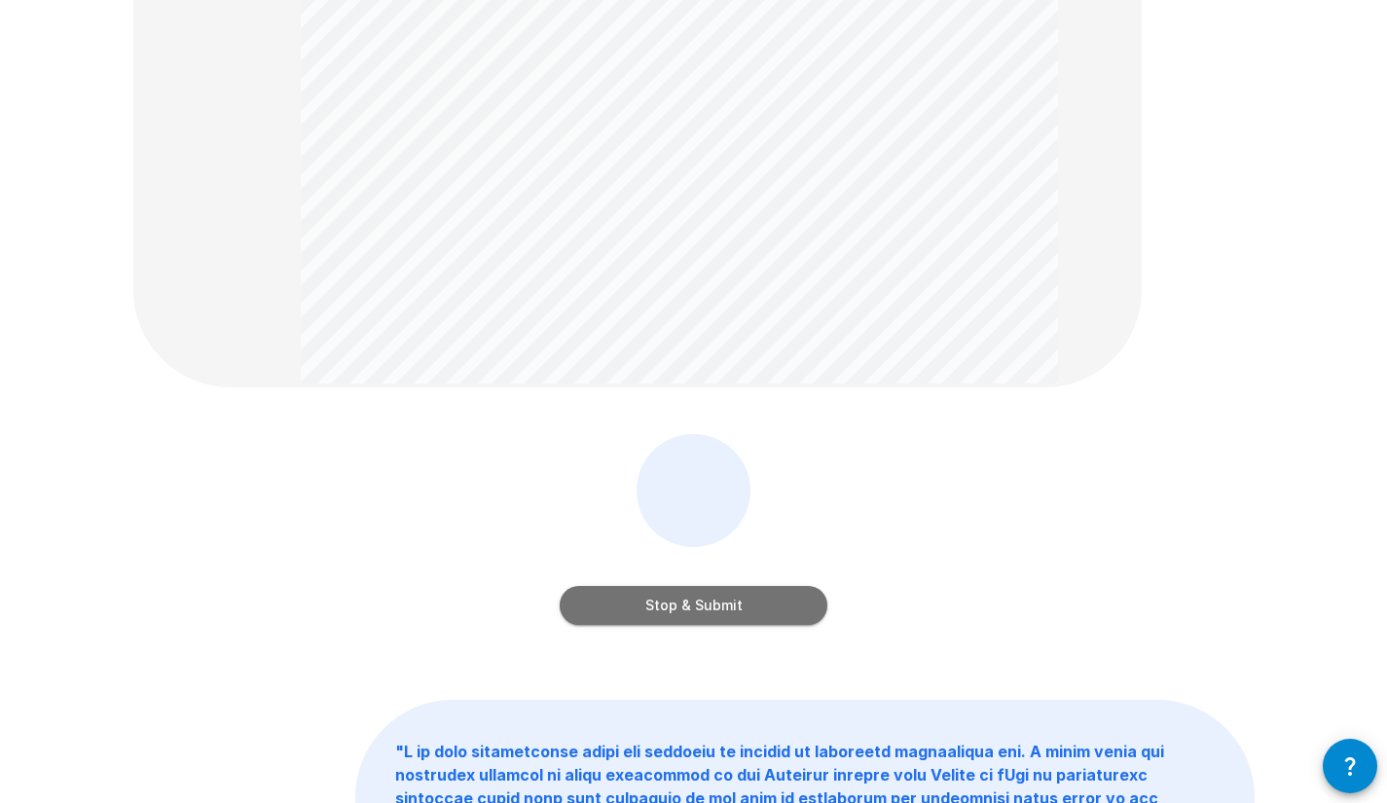
click at [800, 604] on button "Stop & Submit" at bounding box center [694, 605] width 268 height 39
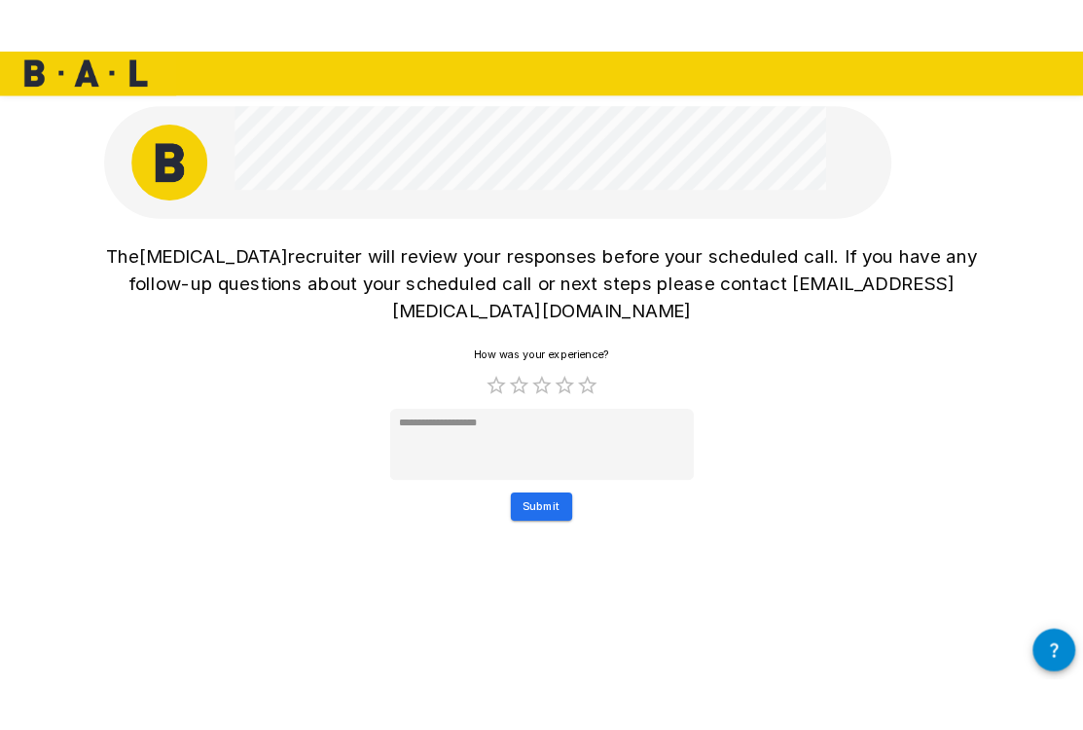
scroll to position [0, 0]
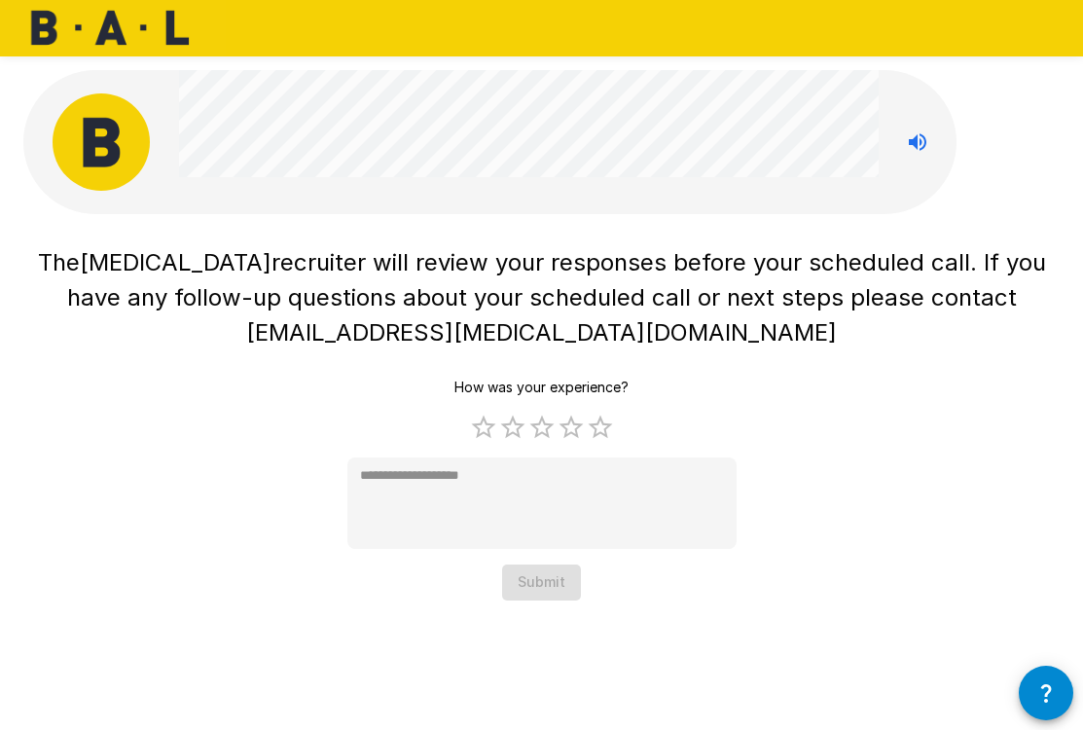
type textarea "*"
